Goal: Find contact information: Find contact information

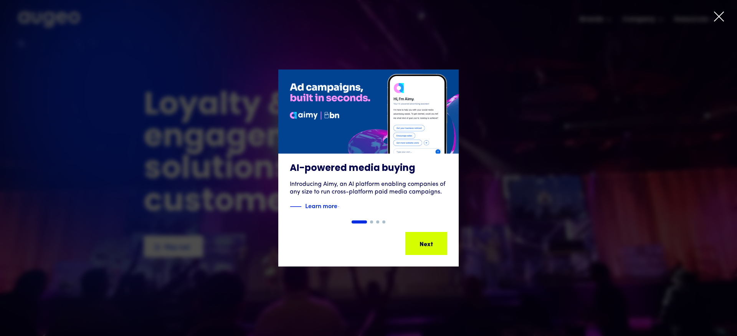
click at [720, 15] on icon at bounding box center [719, 17] width 12 height 12
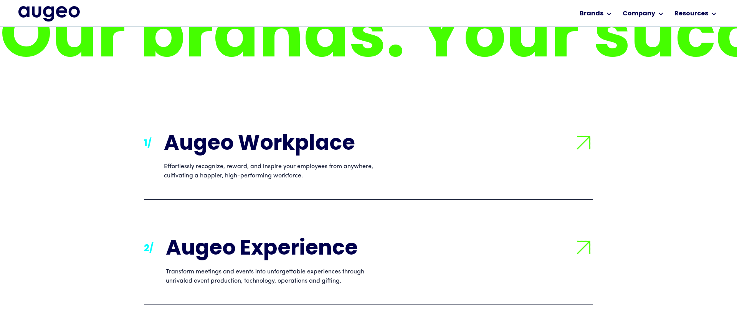
scroll to position [1758, 0]
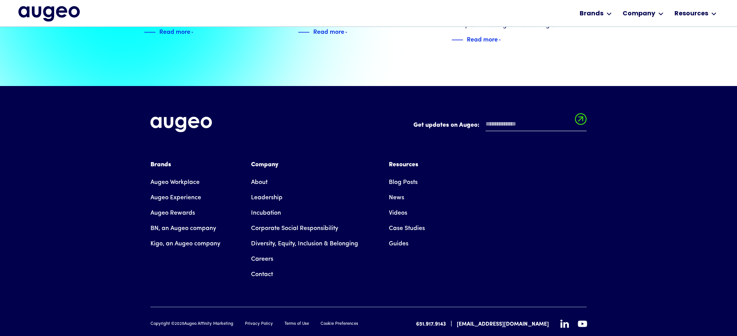
click at [264, 267] on link "Contact" at bounding box center [262, 274] width 22 height 15
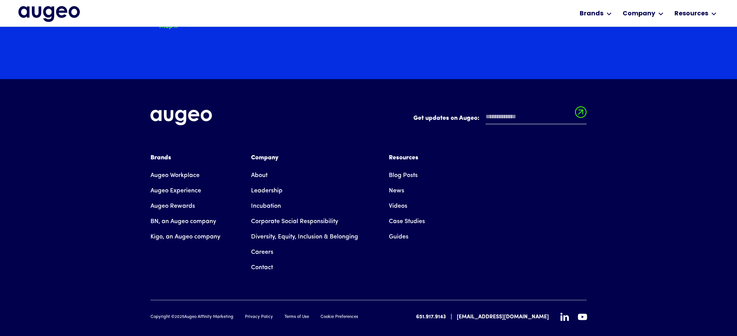
scroll to position [1394, 0]
click at [270, 183] on link "Leadership" at bounding box center [266, 190] width 31 height 15
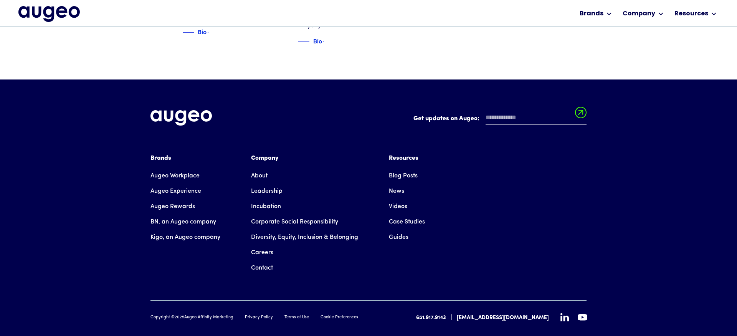
scroll to position [1123, 0]
